Goal: Task Accomplishment & Management: Manage account settings

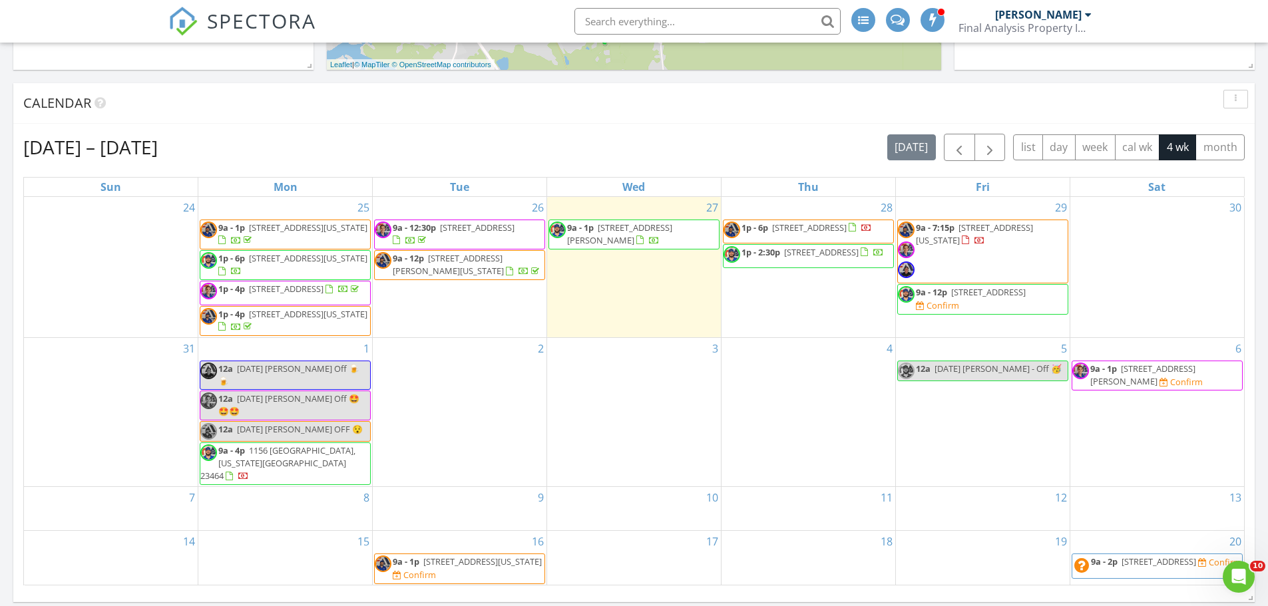
scroll to position [379, 0]
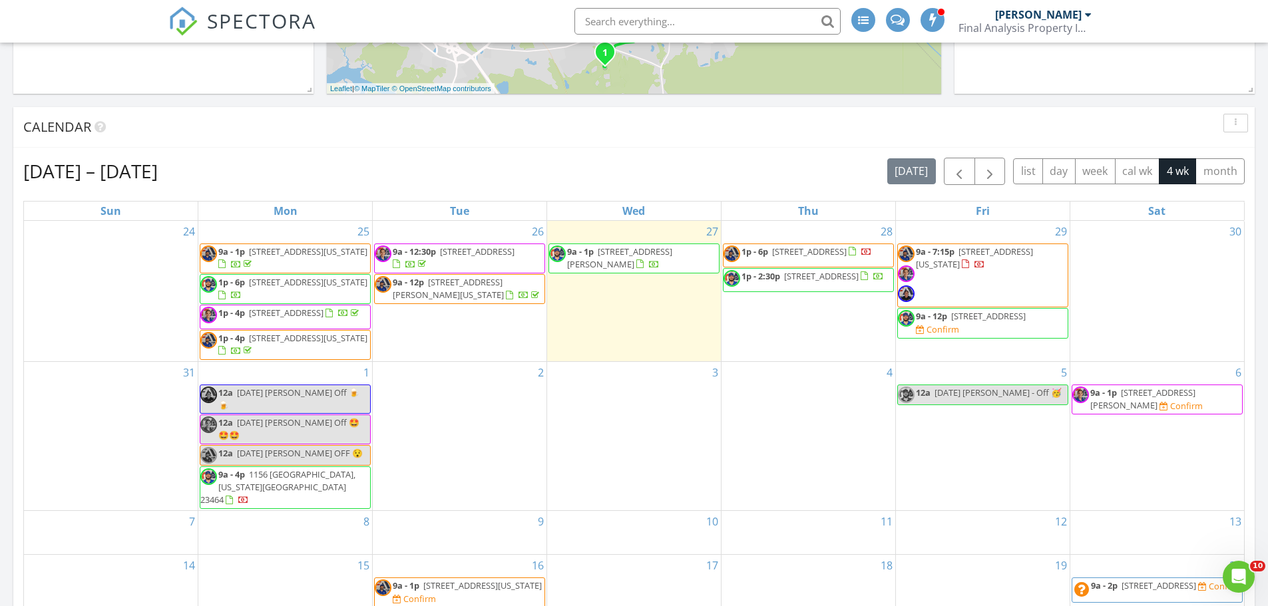
drag, startPoint x: 952, startPoint y: 255, endPoint x: 962, endPoint y: 254, distance: 10.7
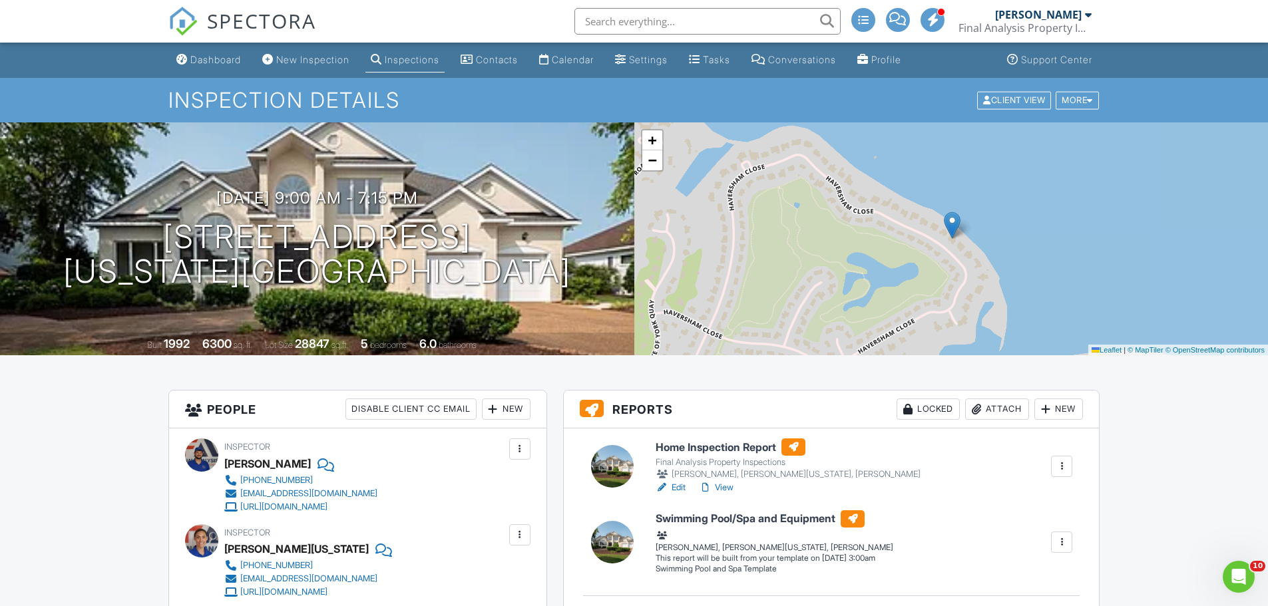
click at [653, 171] on div "+ −" at bounding box center [652, 150] width 23 height 43
click at [653, 168] on span "−" at bounding box center [652, 160] width 9 height 17
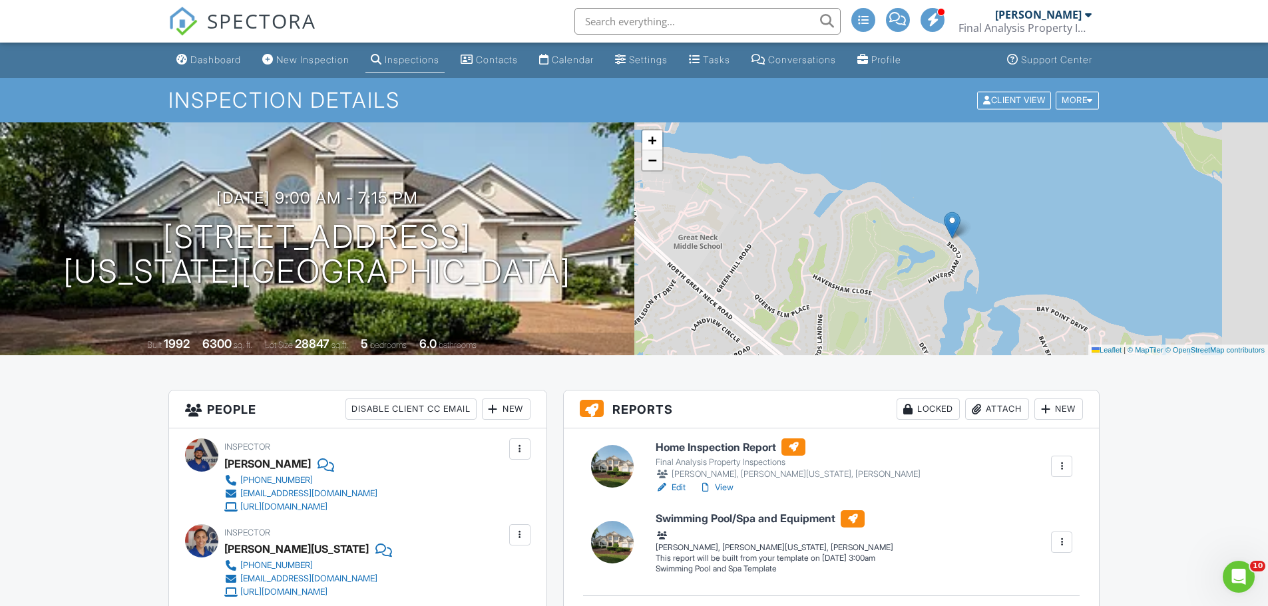
click at [653, 168] on span "−" at bounding box center [652, 160] width 9 height 17
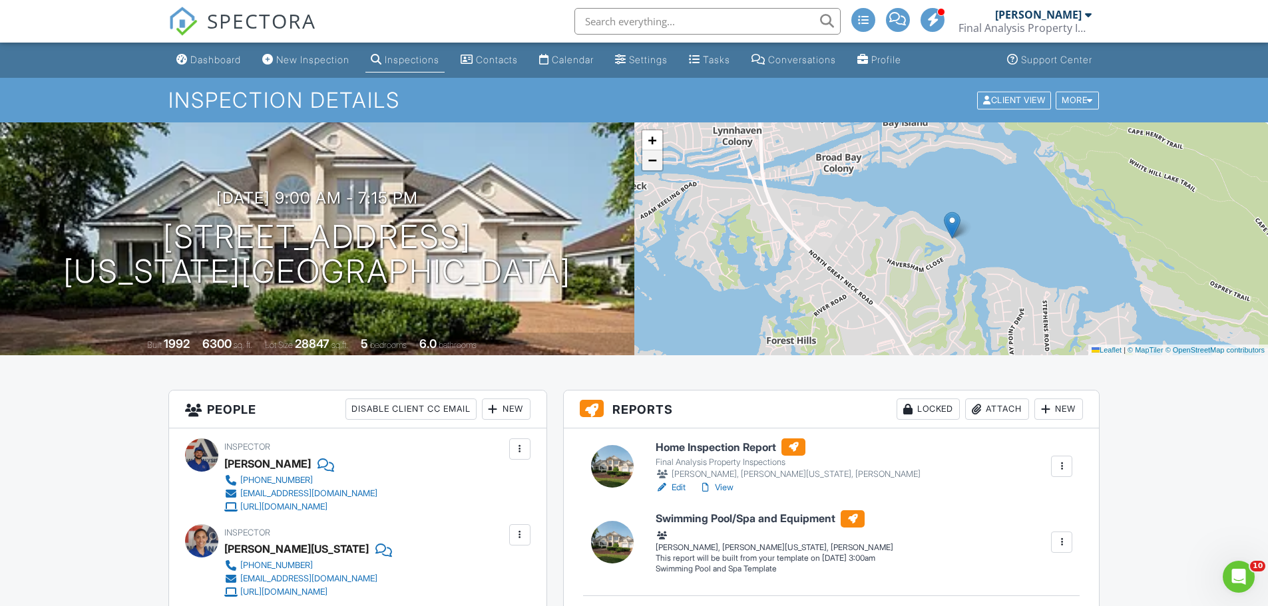
click at [653, 168] on span "−" at bounding box center [652, 160] width 9 height 17
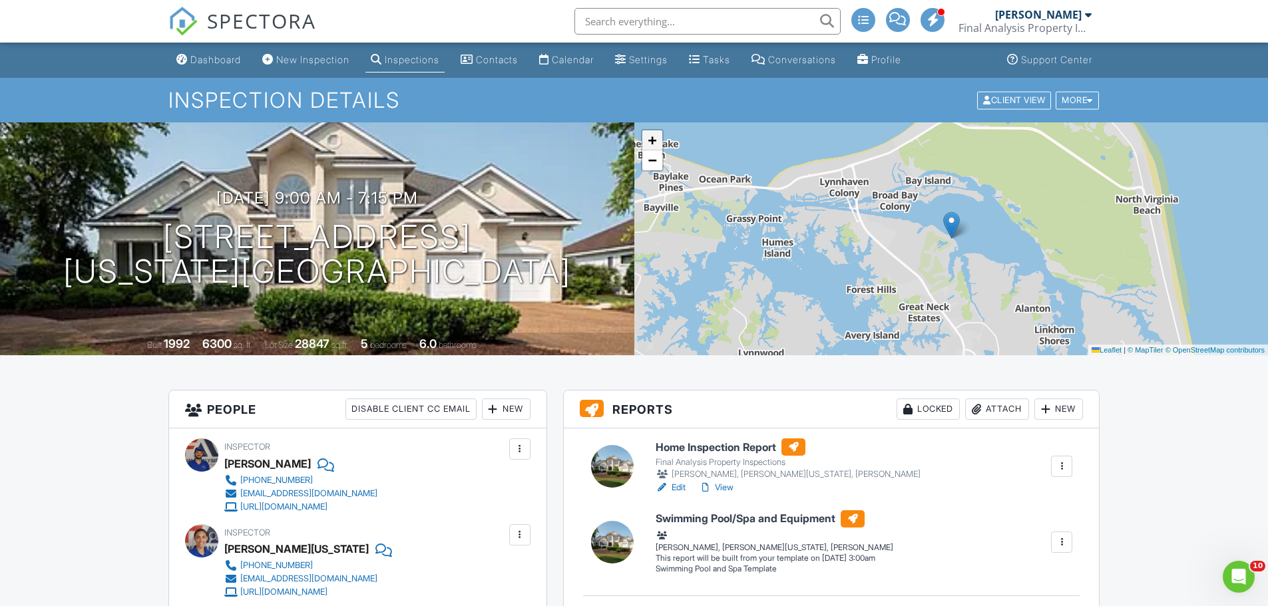
click at [657, 140] on link "+" at bounding box center [652, 140] width 20 height 20
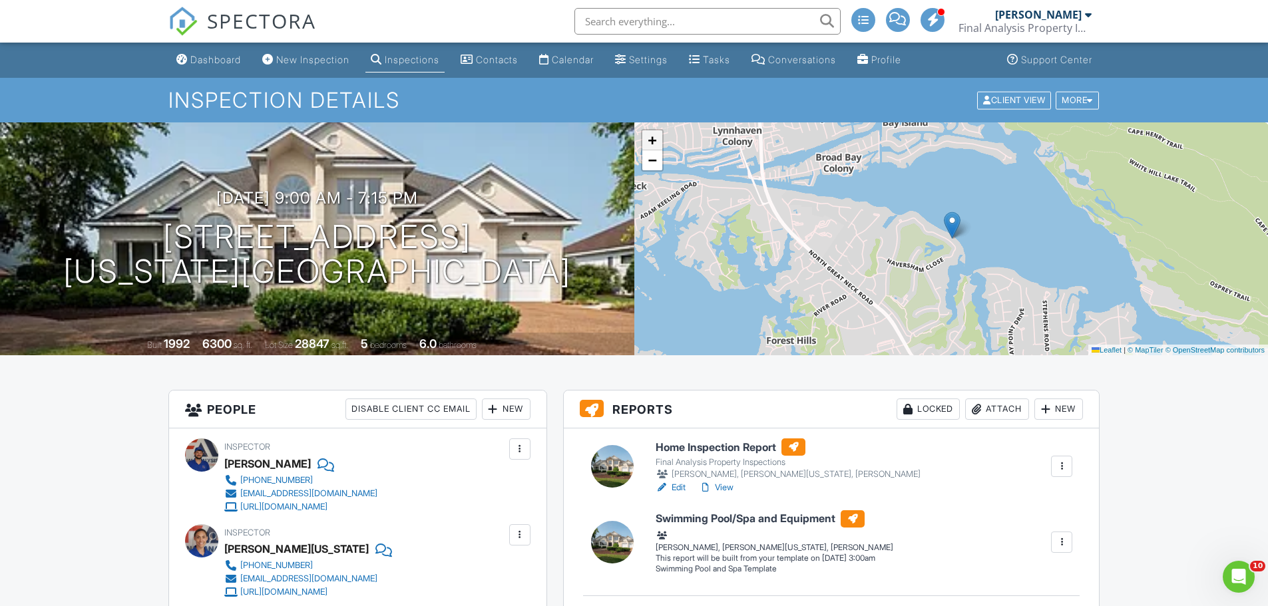
click at [657, 140] on link "+" at bounding box center [652, 140] width 20 height 20
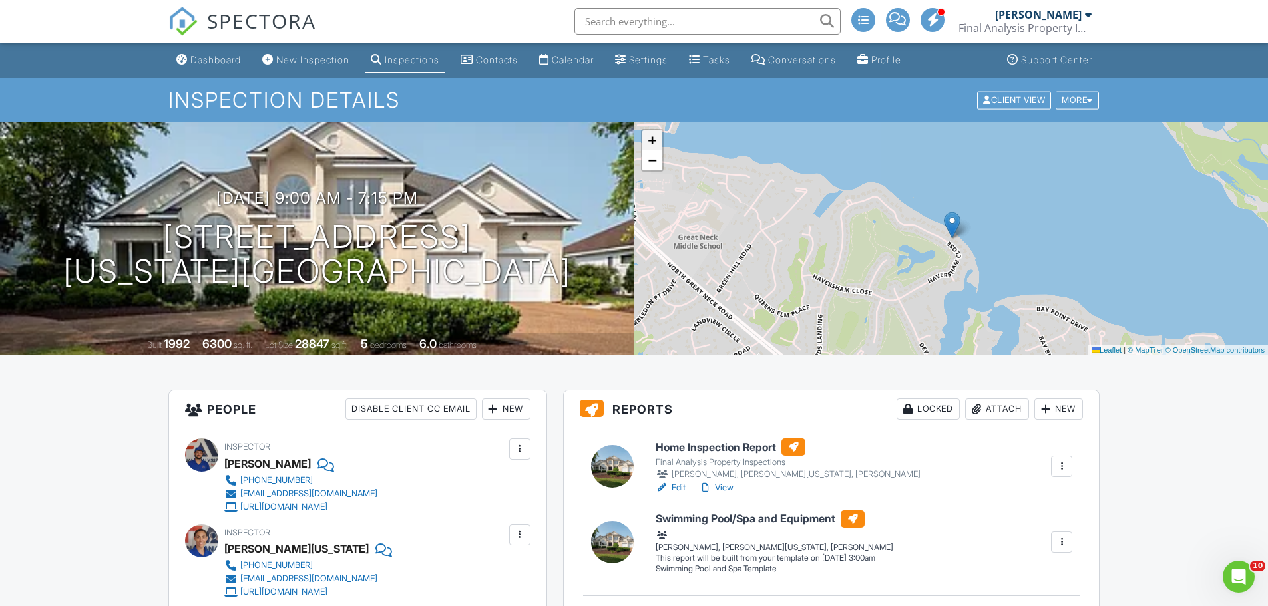
click at [657, 140] on link "+" at bounding box center [652, 140] width 20 height 20
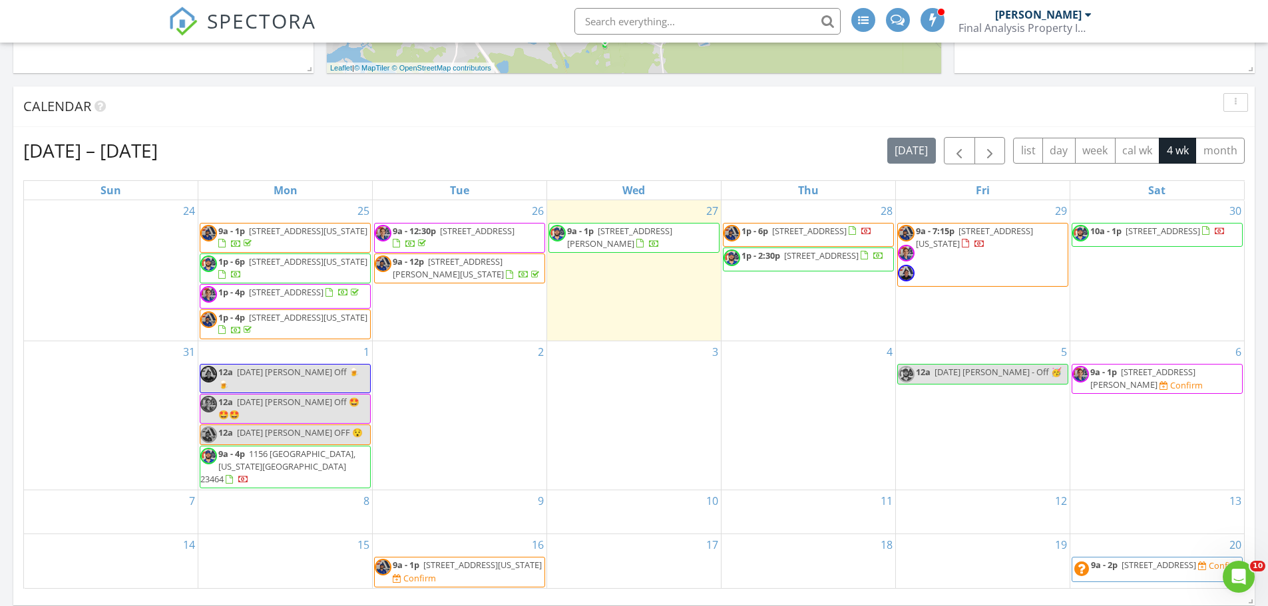
click at [578, 147] on div "Aug 24 – Sep 20, 2025 today list day week cal wk 4 wk month" at bounding box center [633, 150] width 1221 height 27
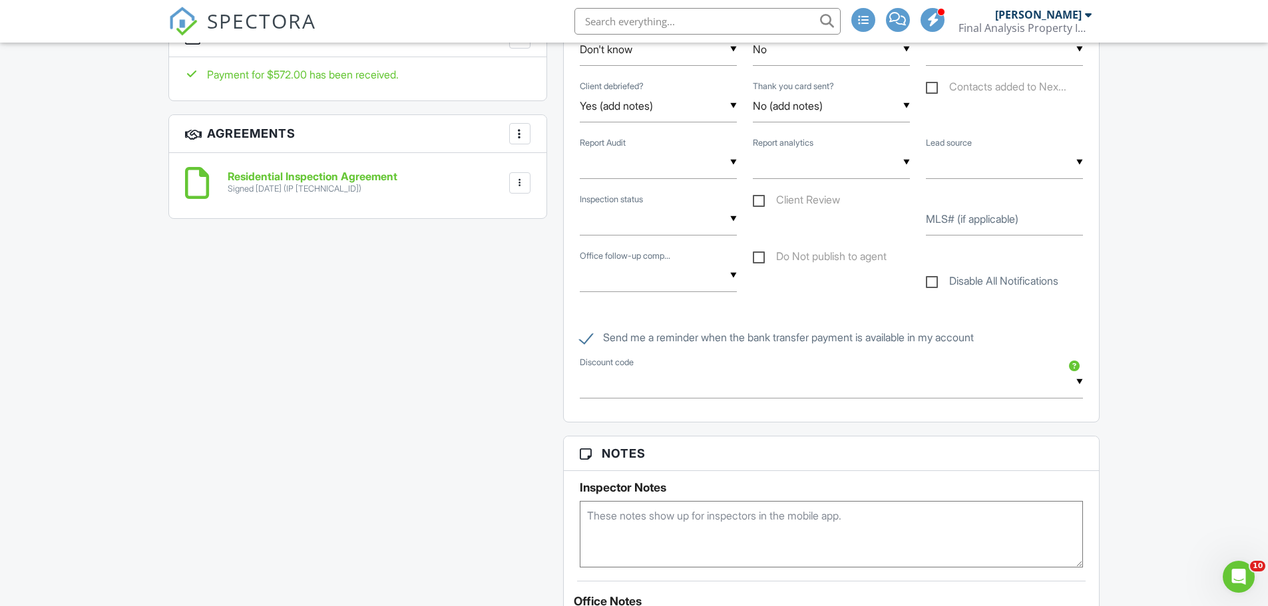
scroll to position [1132, 0]
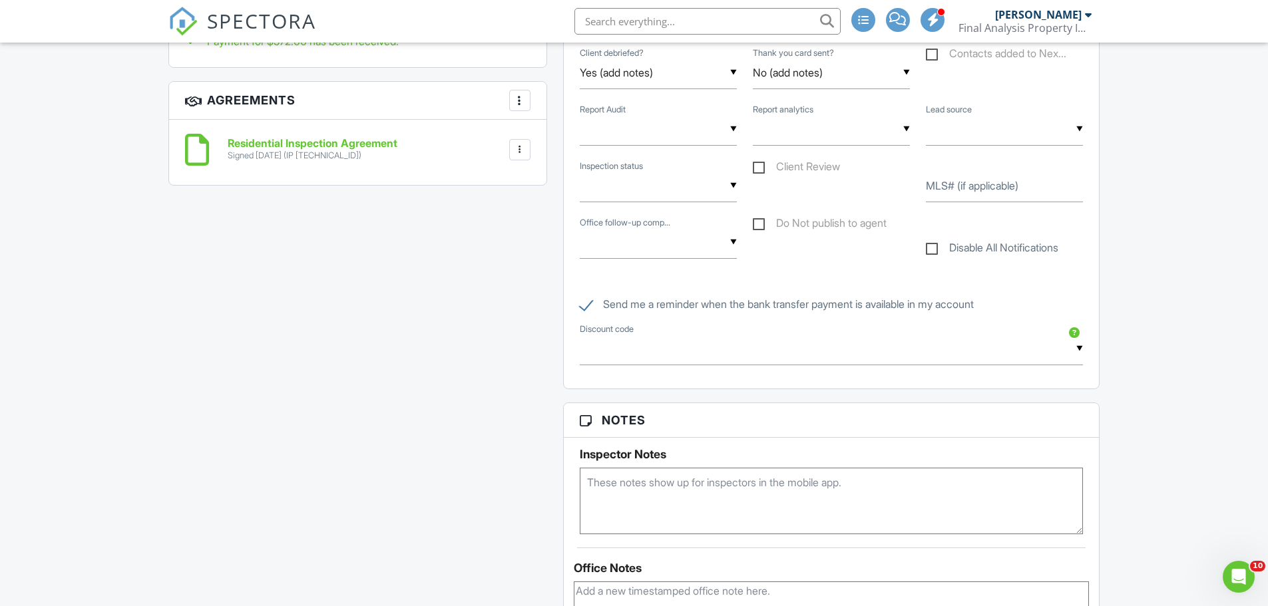
click at [589, 480] on textarea at bounding box center [832, 501] width 504 height 67
type textarea "5/27/25 -Todd- Published report at 1 PM. Client debriefed on location. Thank yo…"
click at [514, 448] on div "All emails and texts are disabled for this inspection! All emails and texts hav…" at bounding box center [634, 131] width 948 height 1744
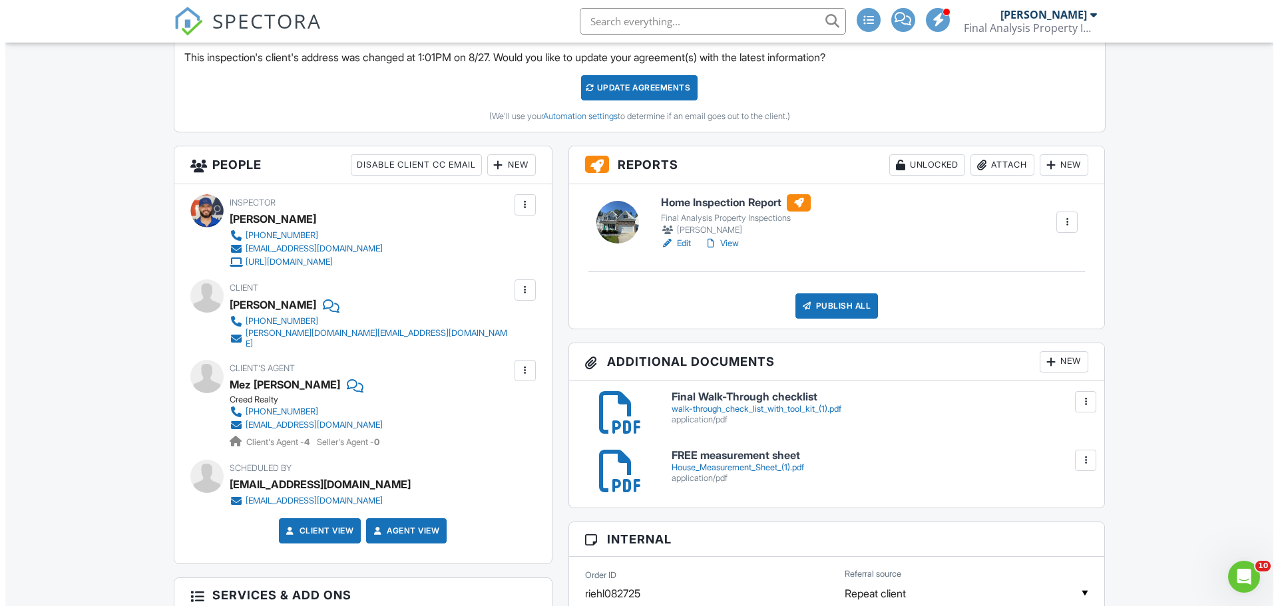
scroll to position [399, 0]
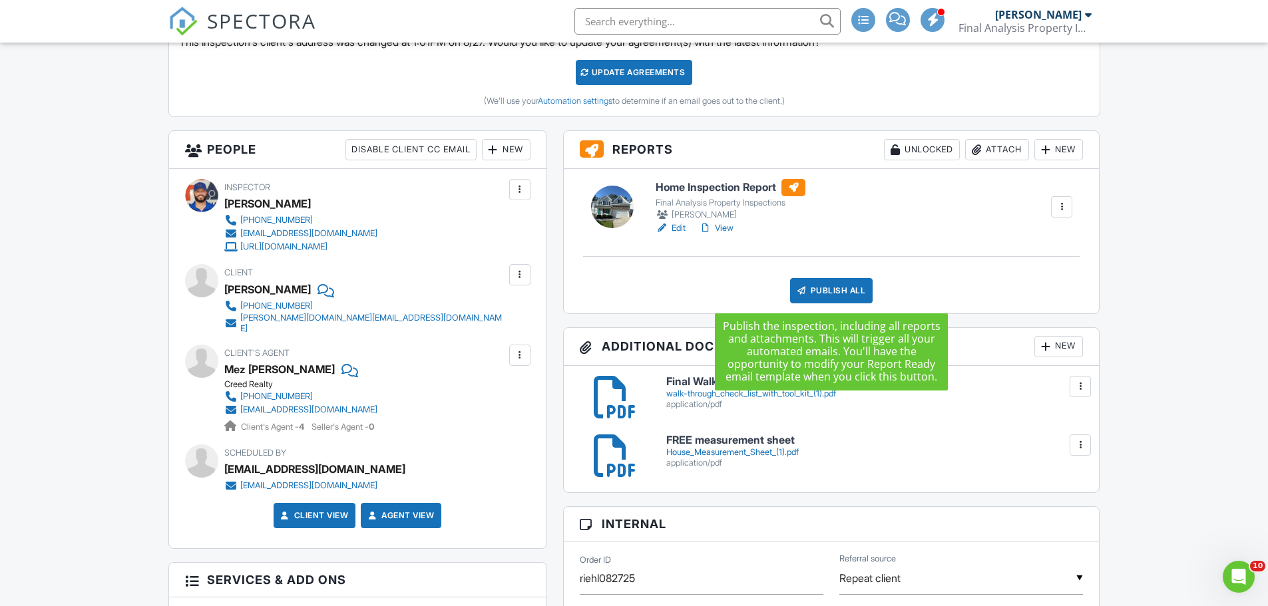
click at [831, 288] on div "Publish All" at bounding box center [831, 290] width 83 height 25
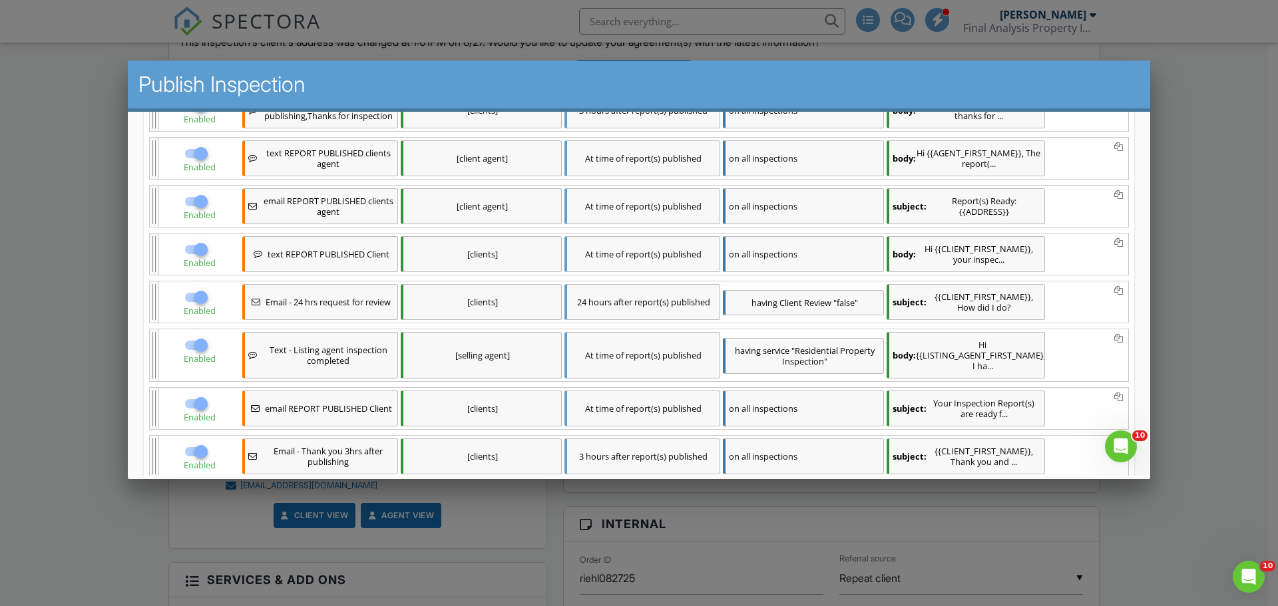
scroll to position [515, 0]
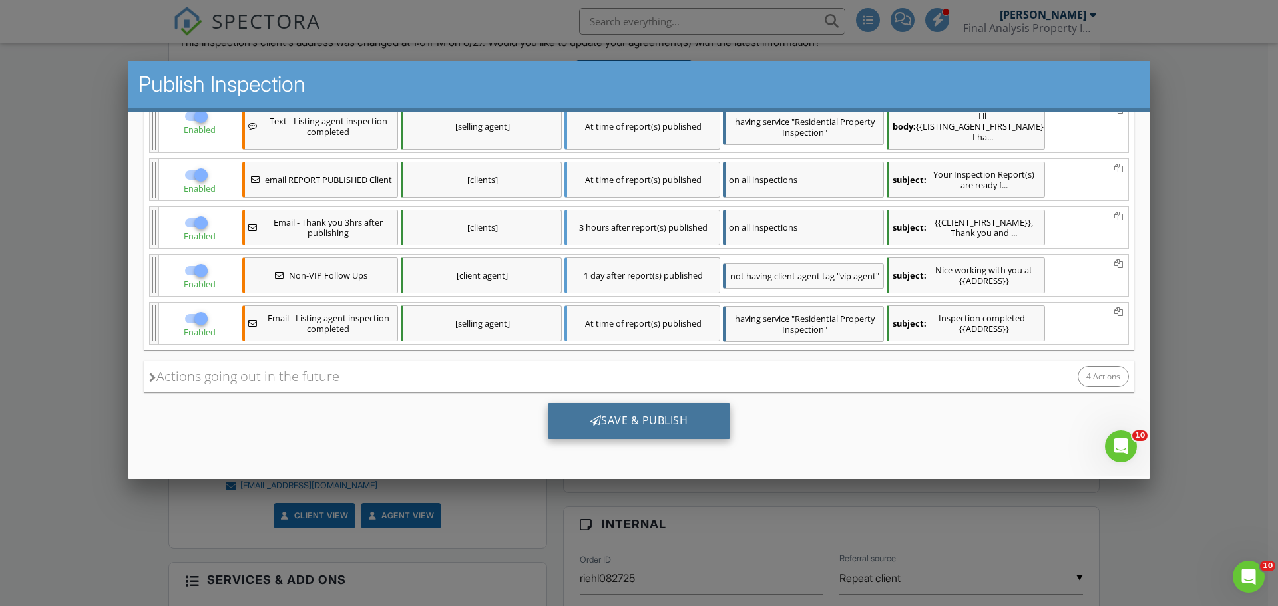
click at [621, 415] on div "Save & Publish" at bounding box center [639, 421] width 183 height 36
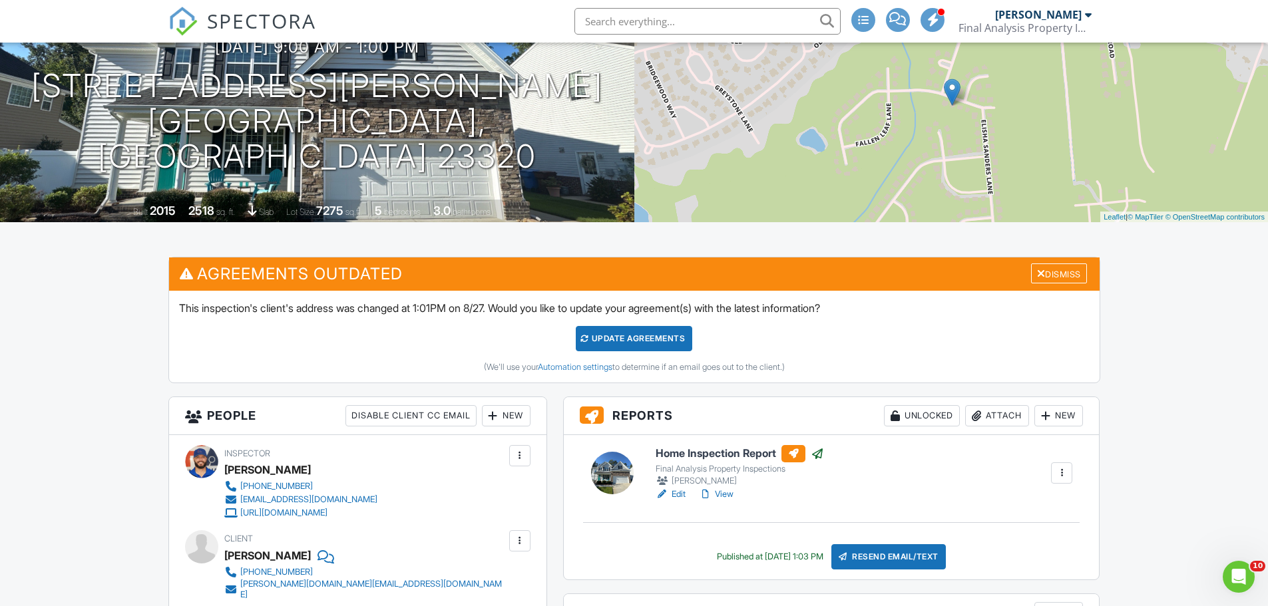
scroll to position [466, 0]
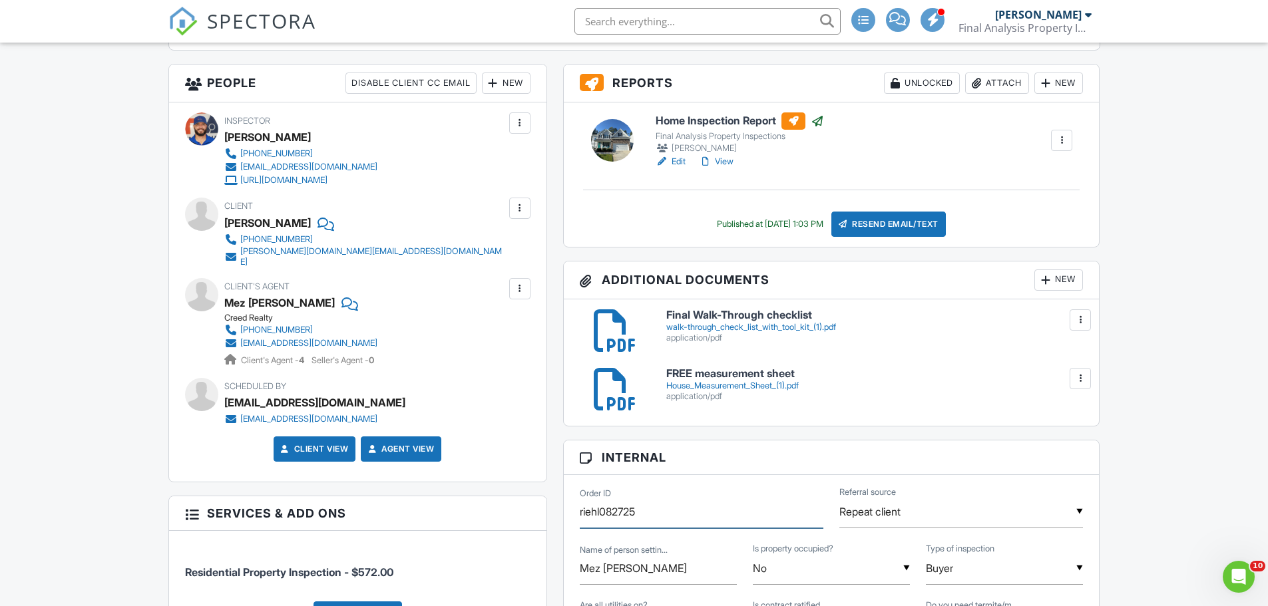
drag, startPoint x: 658, startPoint y: 509, endPoint x: 560, endPoint y: 515, distance: 98.1
